Goal: Task Accomplishment & Management: Use online tool/utility

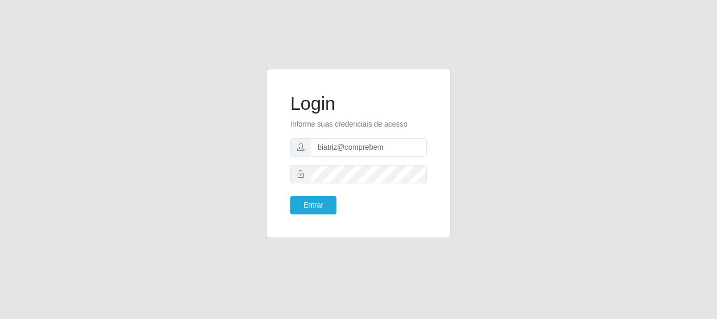
type input "biatriz@comprebem"
click at [290, 196] on button "Entrar" at bounding box center [313, 205] width 46 height 18
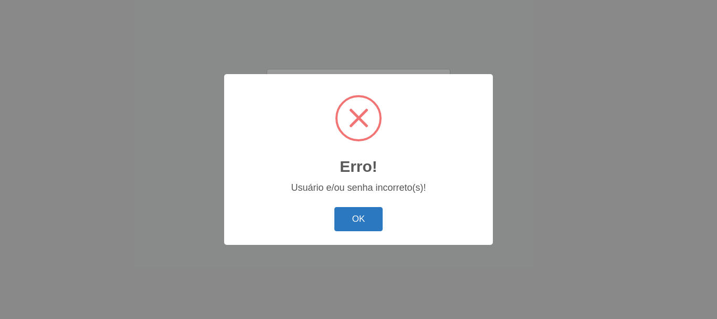
click at [362, 208] on button "OK" at bounding box center [358, 219] width 49 height 25
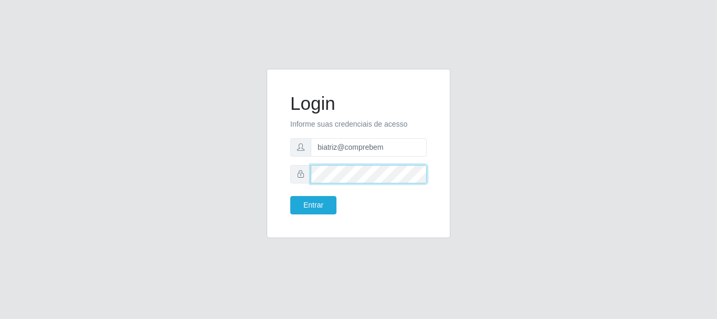
click at [290, 196] on button "Entrar" at bounding box center [313, 205] width 46 height 18
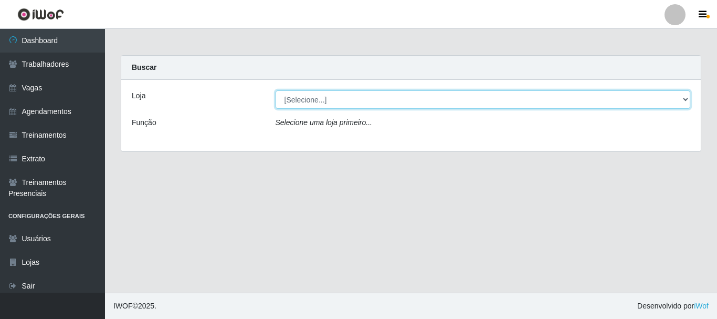
click at [322, 102] on select "[Selecione...] Supermercado Compre Bem - Itabaiana" at bounding box center [483, 99] width 415 height 18
select select "264"
click at [276, 90] on select "[Selecione...] Supermercado Compre Bem - Itabaiana" at bounding box center [483, 99] width 415 height 18
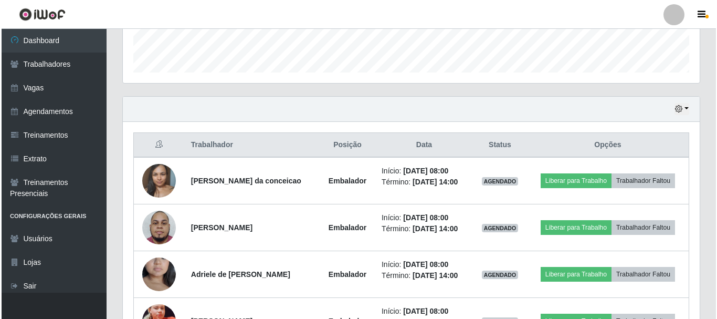
scroll to position [355, 0]
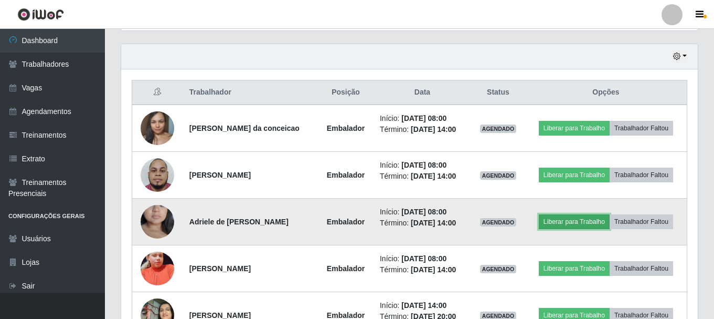
click at [552, 222] on button "Liberar para Trabalho" at bounding box center [574, 221] width 71 height 15
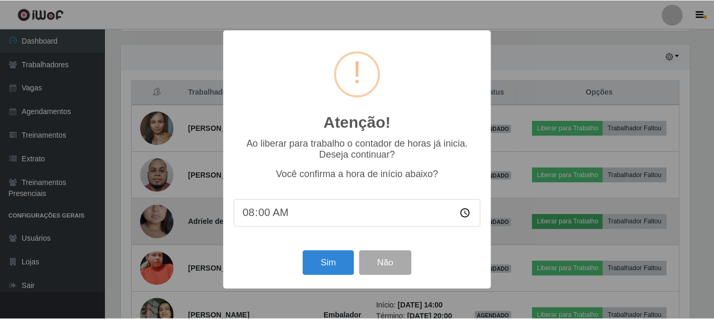
scroll to position [218, 572]
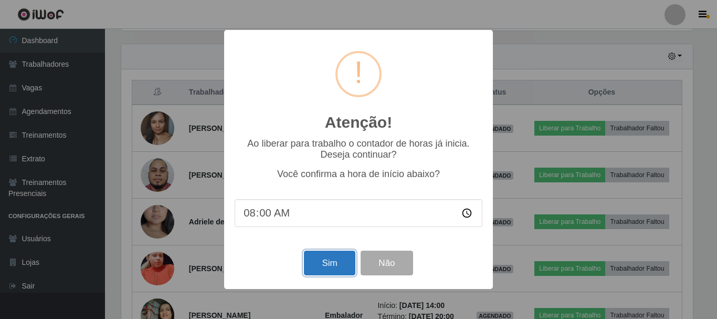
click at [335, 267] on button "Sim" at bounding box center [329, 262] width 51 height 25
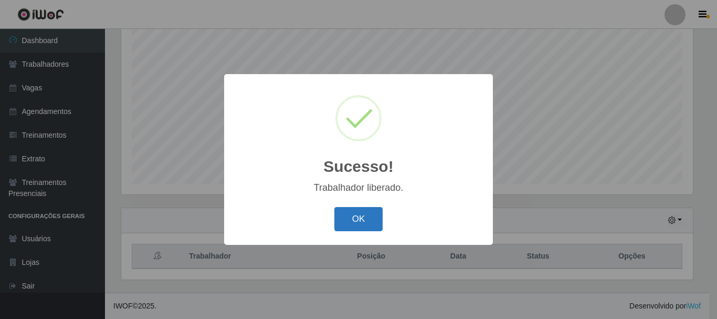
click at [363, 212] on button "OK" at bounding box center [358, 219] width 49 height 25
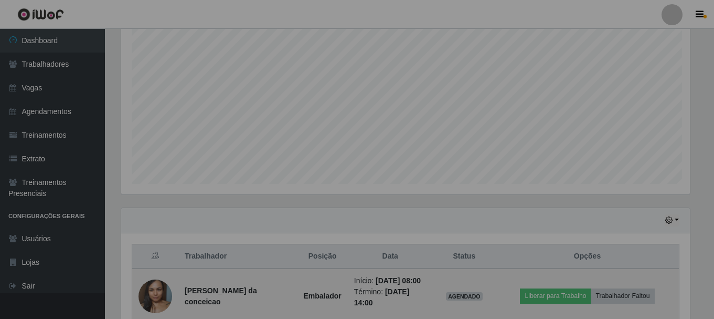
scroll to position [218, 577]
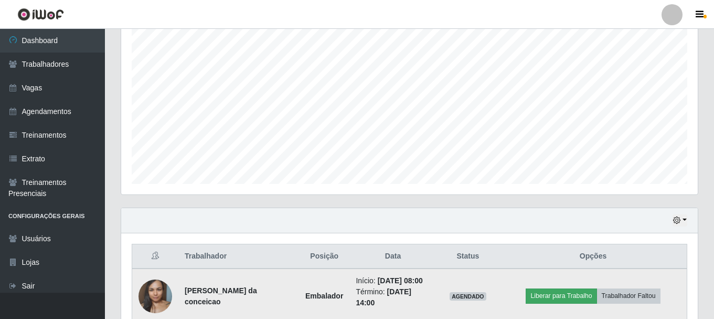
drag, startPoint x: 556, startPoint y: 280, endPoint x: 557, endPoint y: 292, distance: 12.7
click at [555, 280] on td "Liberar para Trabalho Trabalhador Faltou" at bounding box center [593, 295] width 187 height 55
click at [557, 292] on button "Liberar para Trabalho" at bounding box center [561, 295] width 71 height 15
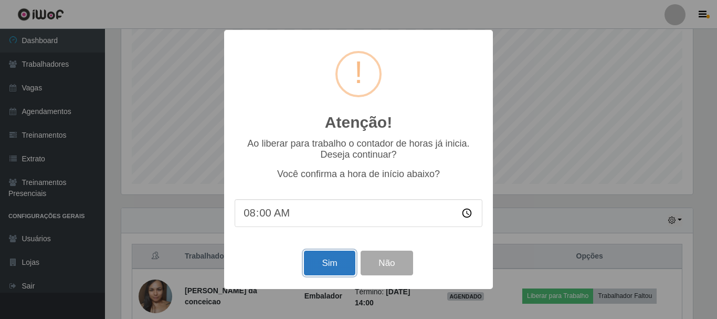
click at [339, 260] on button "Sim" at bounding box center [329, 262] width 51 height 25
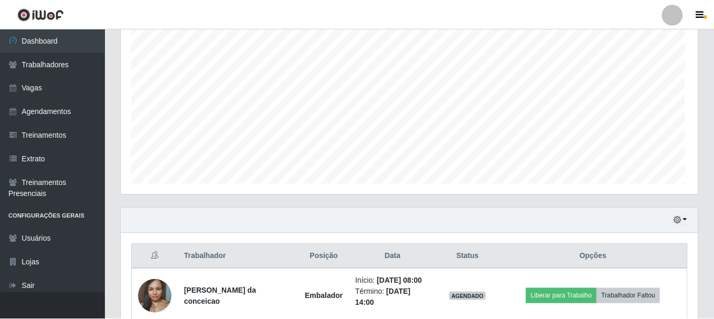
scroll to position [218, 577]
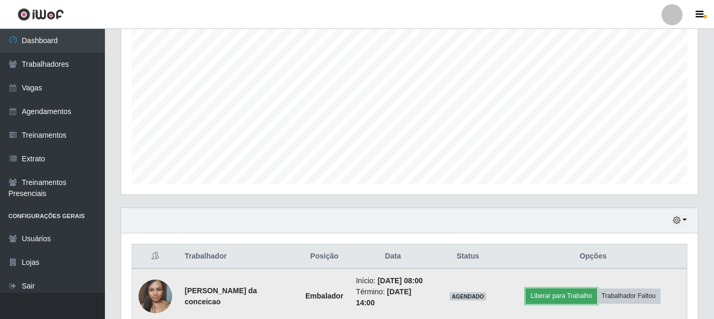
click at [546, 296] on button "Liberar para Trabalho" at bounding box center [561, 295] width 71 height 15
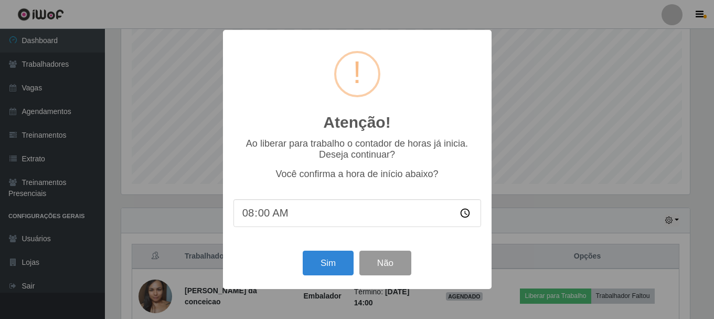
scroll to position [218, 572]
click at [323, 271] on button "Sim" at bounding box center [329, 262] width 51 height 25
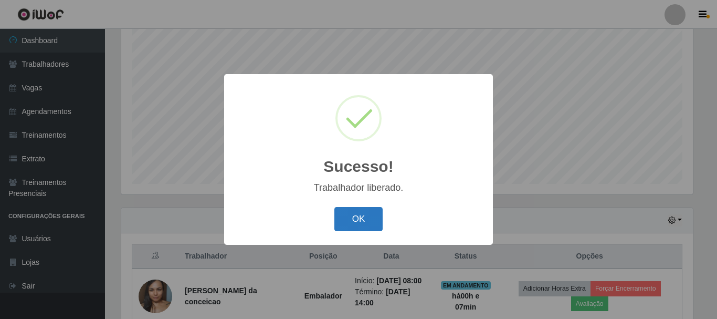
click at [352, 212] on button "OK" at bounding box center [358, 219] width 49 height 25
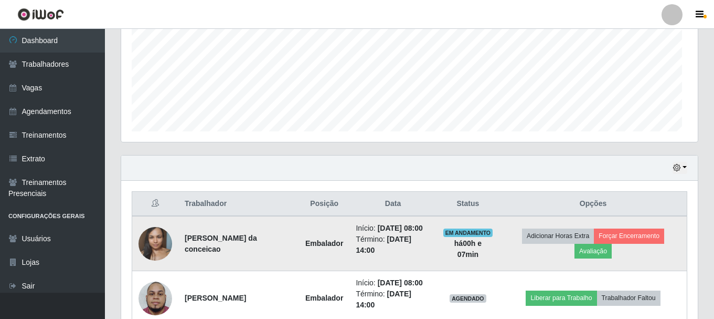
scroll to position [349, 0]
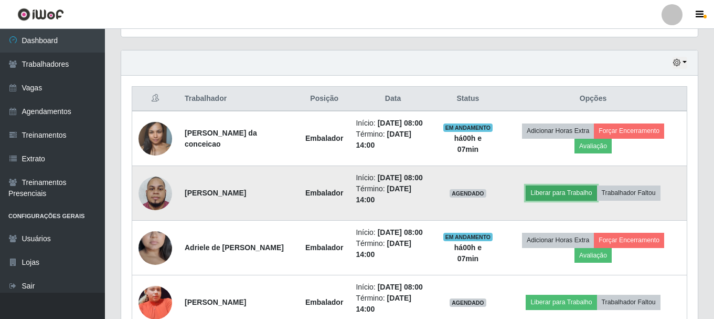
click at [568, 189] on button "Liberar para Trabalho" at bounding box center [561, 192] width 71 height 15
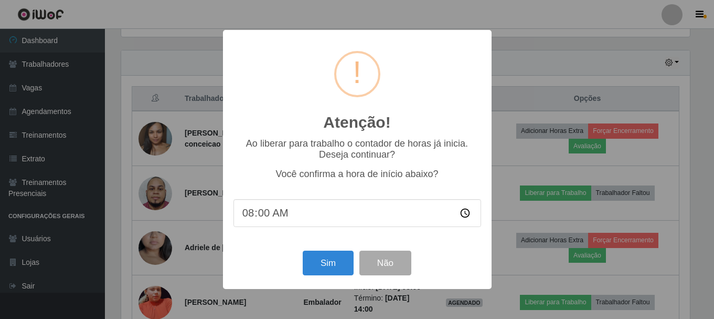
scroll to position [218, 572]
click at [314, 261] on button "Sim" at bounding box center [329, 262] width 51 height 25
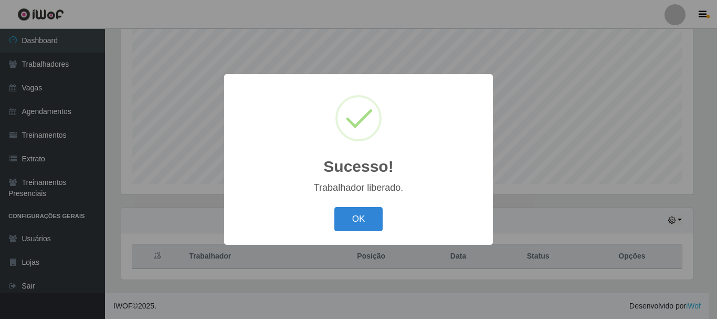
scroll to position [0, 0]
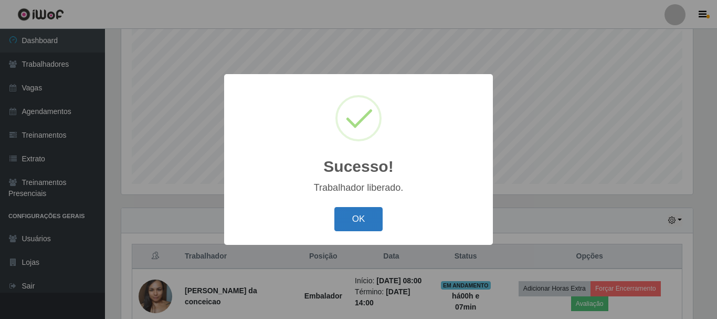
click at [380, 228] on button "OK" at bounding box center [358, 219] width 49 height 25
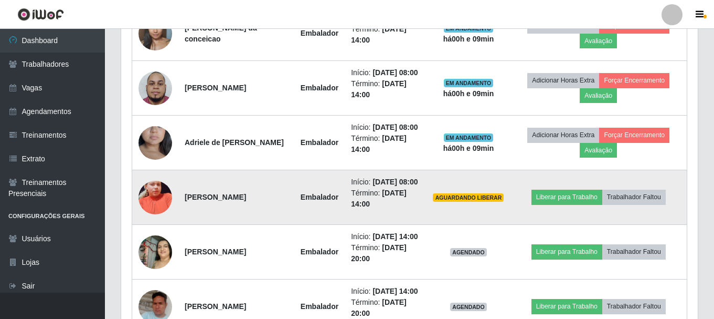
scroll to position [507, 0]
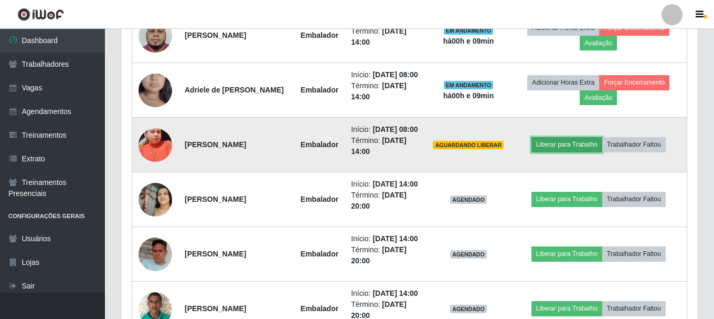
click at [566, 142] on button "Liberar para Trabalho" at bounding box center [567, 144] width 71 height 15
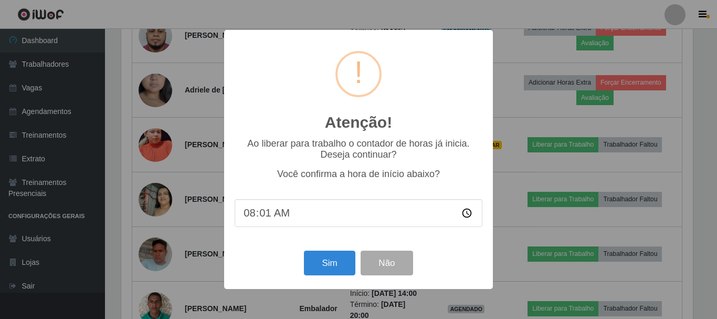
type input "08:10"
click at [328, 262] on button "Sim" at bounding box center [329, 262] width 51 height 25
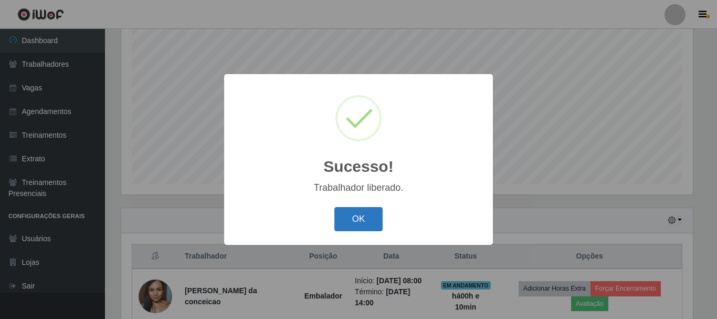
click at [374, 229] on button "OK" at bounding box center [358, 219] width 49 height 25
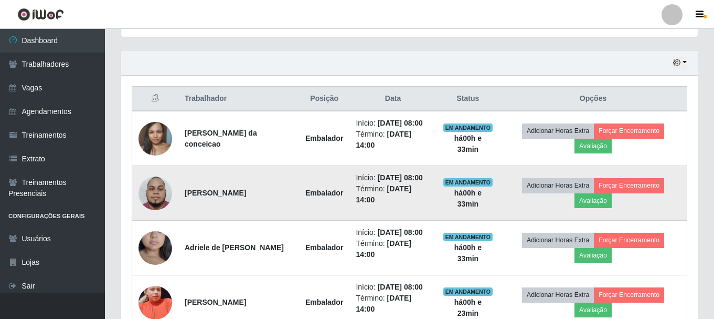
scroll to position [507, 0]
